Goal: Find specific page/section: Find specific page/section

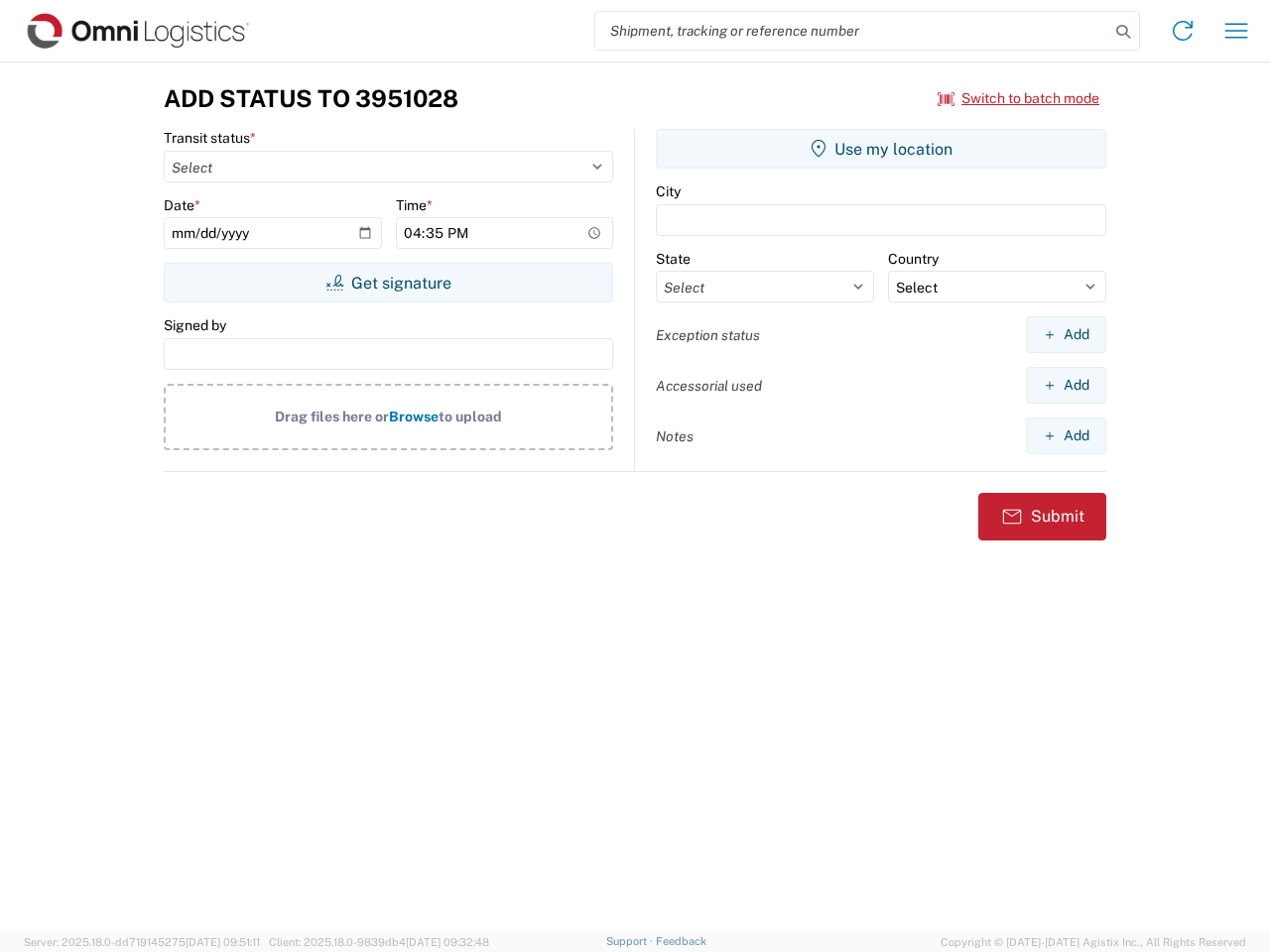
click at [852, 31] on input "search" at bounding box center [852, 31] width 514 height 38
click at [1123, 32] on icon at bounding box center [1123, 32] width 28 height 28
click at [1183, 31] on icon at bounding box center [1183, 31] width 32 height 32
click at [1236, 31] on icon "button" at bounding box center [1236, 30] width 23 height 15
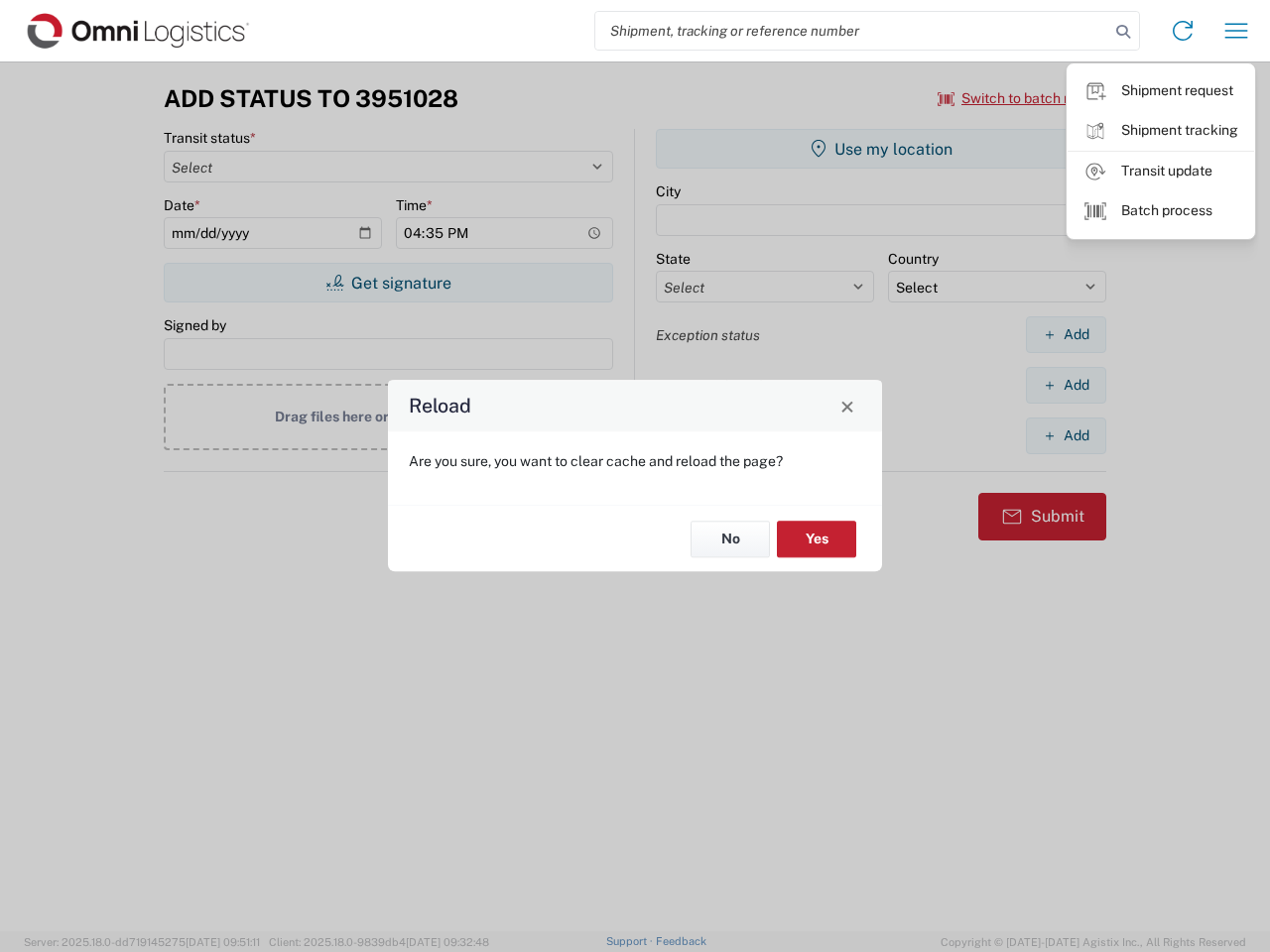
click at [1019, 98] on div "Reload Are you sure, you want to clear cache and reload the page? No Yes" at bounding box center [635, 476] width 1270 height 952
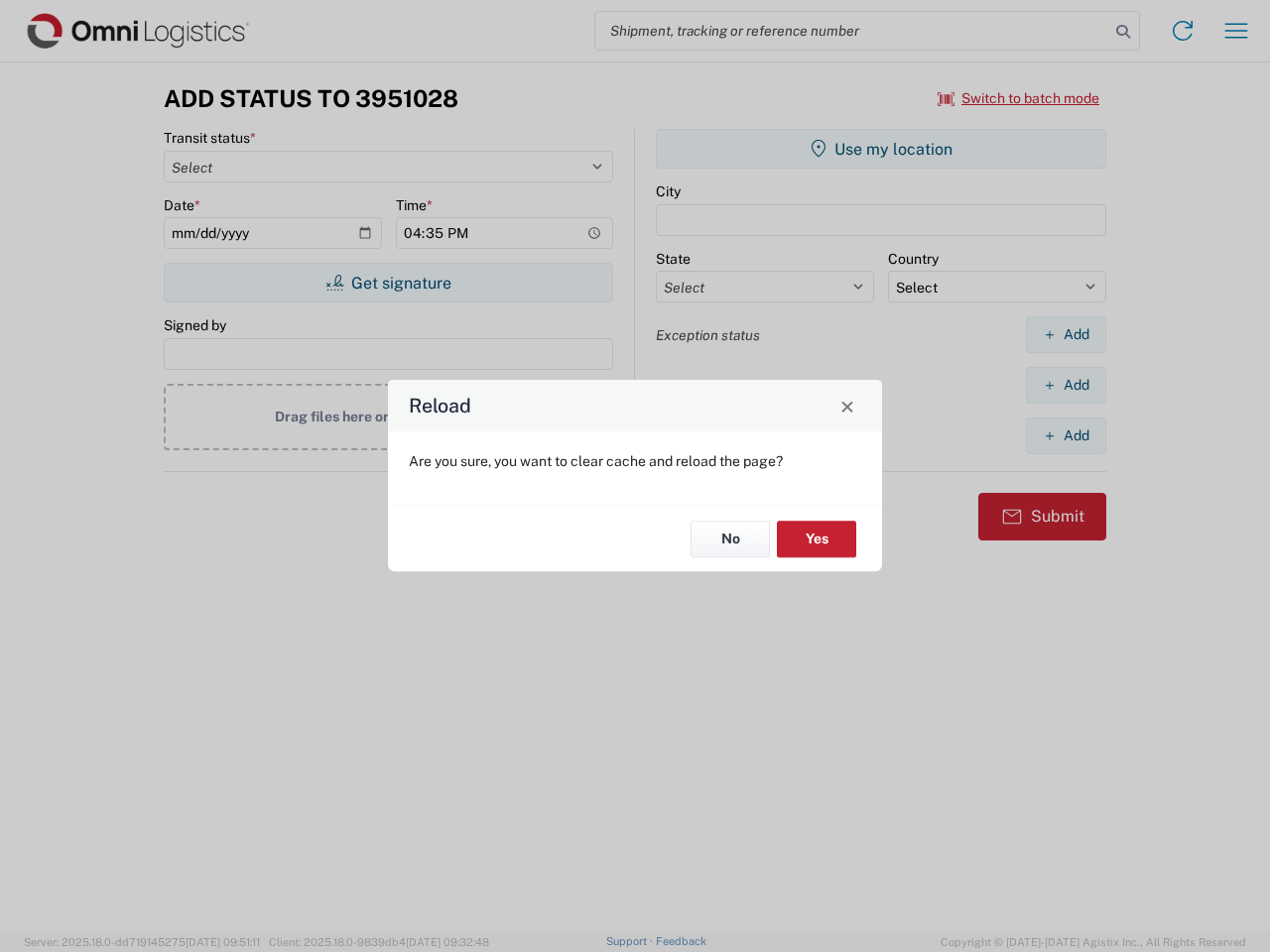
click at [388, 283] on div "Reload Are you sure, you want to clear cache and reload the page? No Yes" at bounding box center [635, 476] width 1270 height 952
click at [881, 149] on div "Reload Are you sure, you want to clear cache and reload the page? No Yes" at bounding box center [635, 476] width 1270 height 952
click at [1066, 334] on div "Reload Are you sure, you want to clear cache and reload the page? No Yes" at bounding box center [635, 476] width 1270 height 952
click at [1066, 385] on div "Reload Are you sure, you want to clear cache and reload the page? No Yes" at bounding box center [635, 476] width 1270 height 952
click at [1066, 435] on div "Reload Are you sure, you want to clear cache and reload the page? No Yes" at bounding box center [635, 476] width 1270 height 952
